Goal: Use online tool/utility: Utilize a website feature to perform a specific function

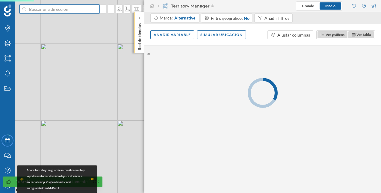
click at [58, 12] on input at bounding box center [59, 8] width 67 height 9
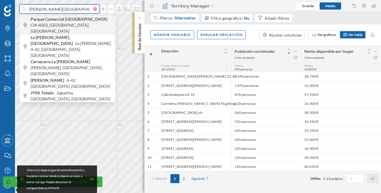
type input "[PERSON_NAME][GEOGRAPHIC_DATA]"
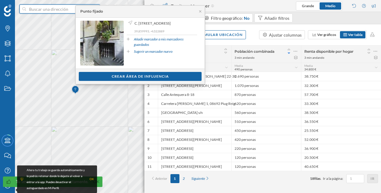
click at [54, 9] on input at bounding box center [59, 8] width 67 height 9
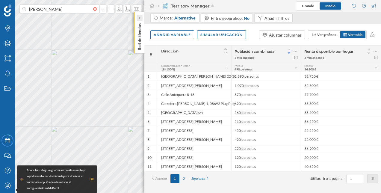
click at [138, 19] on div at bounding box center [140, 18] width 6 height 6
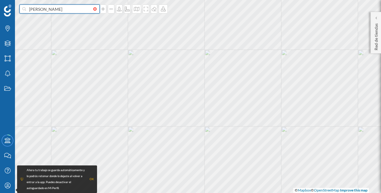
click at [48, 10] on input "[PERSON_NAME]" at bounding box center [59, 8] width 67 height 9
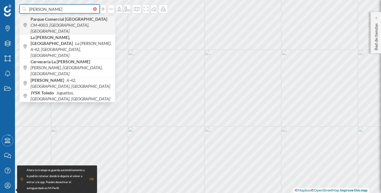
type input "[PERSON_NAME]"
click at [53, 22] on span "Parque Comercial [PERSON_NAME] CM-4003, [GEOGRAPHIC_DATA], [GEOGRAPHIC_DATA]" at bounding box center [72, 25] width 82 height 18
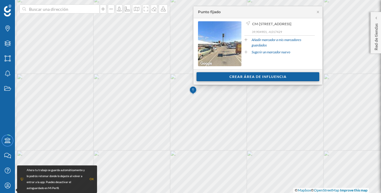
click at [237, 76] on div "Crear área de influencia" at bounding box center [258, 76] width 123 height 9
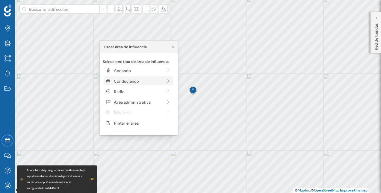
click at [139, 80] on div "Conduciendo" at bounding box center [138, 81] width 49 height 6
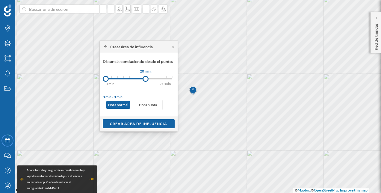
drag, startPoint x: 111, startPoint y: 79, endPoint x: 146, endPoint y: 78, distance: 35.1
click at [146, 78] on div at bounding box center [146, 79] width 6 height 6
click at [132, 124] on div "Crear área de influencia" at bounding box center [139, 123] width 72 height 9
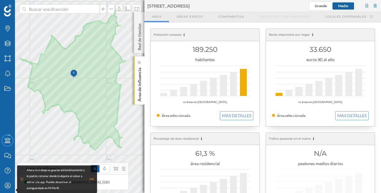
click at [139, 80] on p "Área de influencia" at bounding box center [140, 83] width 6 height 36
drag, startPoint x: 141, startPoint y: 84, endPoint x: 184, endPoint y: 88, distance: 43.6
click at [184, 88] on div "Área de influencia [STREET_ADDRESS][GEOGRAPHIC_DATA] Áreas espejo Comparativa O…" at bounding box center [263, 96] width 237 height 193
drag, startPoint x: 145, startPoint y: 122, endPoint x: 162, endPoint y: 122, distance: 16.8
click at [162, 122] on div "Población censada 189.250 habitantes vs áreas en [GEOGRAPHIC_DATA] Área selecci…" at bounding box center [263, 181] width 237 height 318
